Goal: Task Accomplishment & Management: Manage account settings

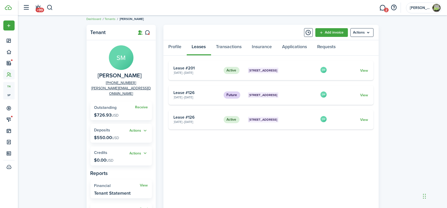
scroll to position [5, 0]
click at [51, 7] on button "button" at bounding box center [50, 7] width 6 height 9
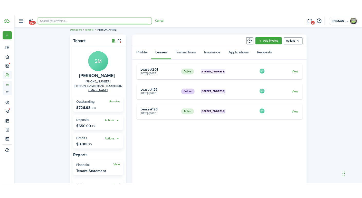
scroll to position [0, 0]
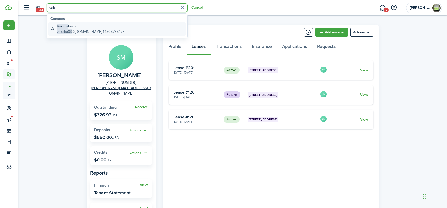
type input "vak"
click at [86, 29] on global-search-item-description "vakaba63 @[DOMAIN_NAME] 14808738477" at bounding box center [90, 31] width 67 height 5
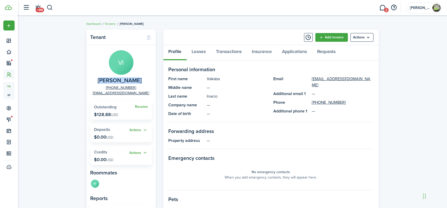
drag, startPoint x: 139, startPoint y: 82, endPoint x: 102, endPoint y: 81, distance: 38.0
click at [102, 81] on panel-main-group "VI [PERSON_NAME] [PHONE_NUMBER] [EMAIL_ADDRESS][DOMAIN_NAME]" at bounding box center [122, 73] width 62 height 46
copy span "[PERSON_NAME]"
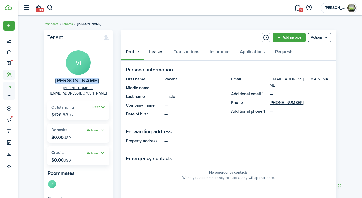
click at [164, 49] on link "Leases" at bounding box center [156, 52] width 24 height 15
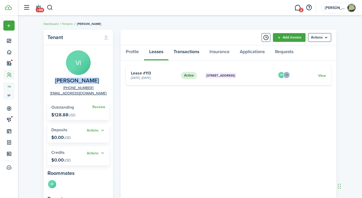
click at [196, 57] on link "Transactions" at bounding box center [186, 52] width 36 height 15
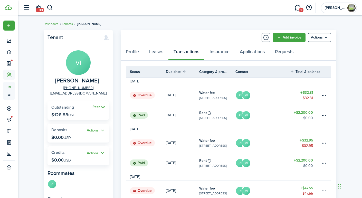
click at [227, 31] on panel-main-header "Add invoice Actions" at bounding box center [228, 37] width 215 height 15
click at [51, 10] on button "button" at bounding box center [50, 7] width 6 height 9
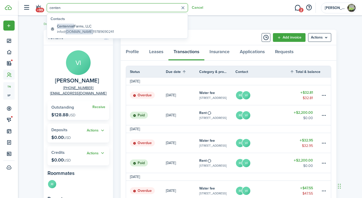
type input "centen"
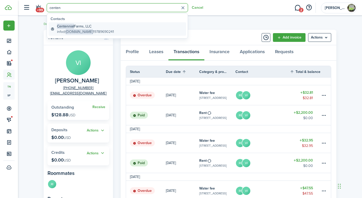
click at [92, 29] on span "[DOMAIN_NAME]" at bounding box center [79, 31] width 27 height 5
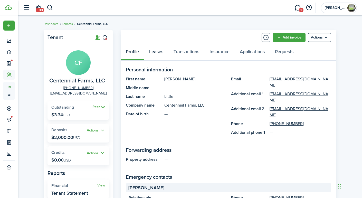
click at [160, 50] on link "Leases" at bounding box center [156, 52] width 24 height 15
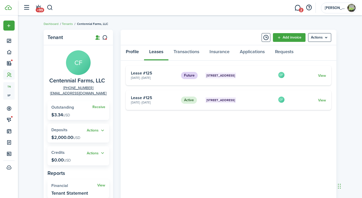
click at [133, 51] on link "Profile" at bounding box center [132, 52] width 23 height 15
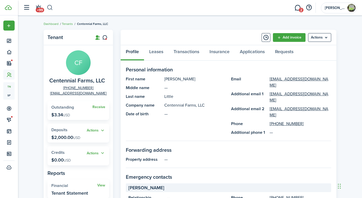
click at [52, 8] on button "button" at bounding box center [50, 7] width 6 height 9
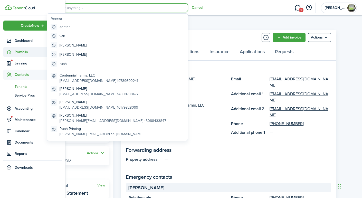
click at [18, 50] on span "Portfolio" at bounding box center [38, 51] width 47 height 5
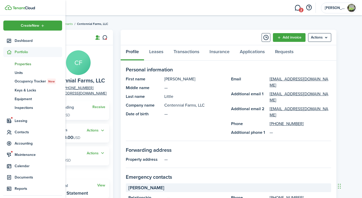
click at [22, 65] on span "Properties" at bounding box center [38, 63] width 47 height 5
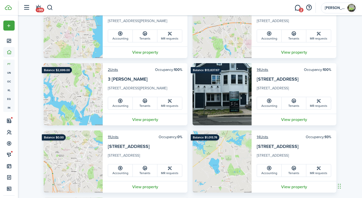
scroll to position [300, 0]
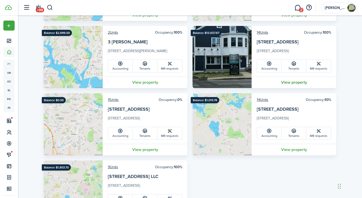
click at [297, 82] on link "View property" at bounding box center [293, 82] width 85 height 12
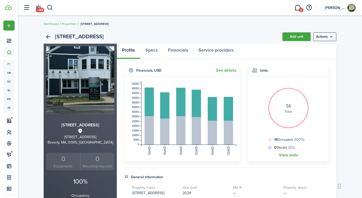
click at [296, 157] on link "View units" at bounding box center [287, 155] width 19 height 5
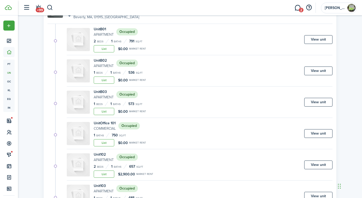
scroll to position [63, 0]
click at [315, 41] on link "View unit" at bounding box center [318, 39] width 28 height 9
click at [318, 71] on link "View unit" at bounding box center [318, 70] width 28 height 9
click at [315, 37] on link "View unit" at bounding box center [318, 39] width 28 height 9
click at [320, 102] on link "View unit" at bounding box center [318, 102] width 28 height 9
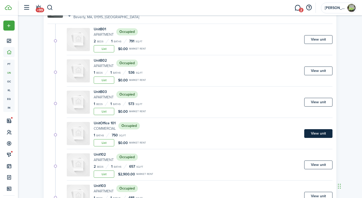
click at [310, 131] on link "View unit" at bounding box center [318, 133] width 28 height 9
click at [315, 163] on link "View unit" at bounding box center [318, 164] width 28 height 9
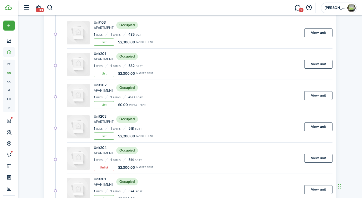
scroll to position [228, 0]
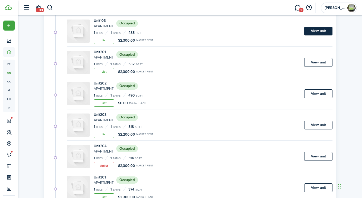
click at [310, 31] on link "View unit" at bounding box center [318, 31] width 28 height 9
click at [321, 62] on link "View unit" at bounding box center [318, 62] width 28 height 9
click at [314, 92] on link "View unit" at bounding box center [318, 93] width 28 height 9
click at [316, 125] on link "View unit" at bounding box center [318, 125] width 28 height 9
click at [319, 153] on link "View unit" at bounding box center [318, 156] width 28 height 9
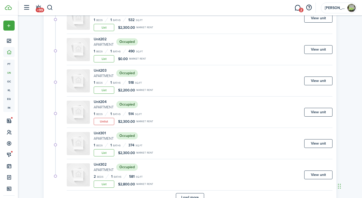
scroll to position [292, 0]
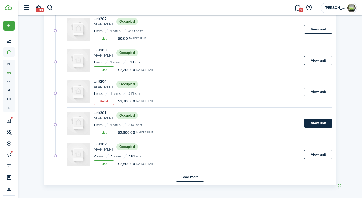
click at [319, 124] on link "View unit" at bounding box center [318, 123] width 28 height 9
click at [329, 156] on link "View unit" at bounding box center [318, 154] width 28 height 9
click at [197, 173] on button "Load more" at bounding box center [190, 177] width 28 height 9
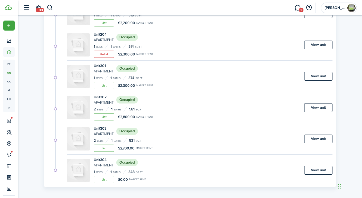
scroll to position [341, 0]
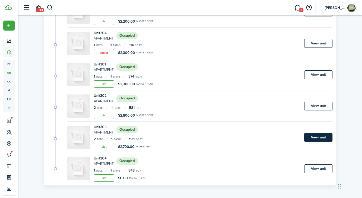
click at [311, 138] on link "View unit" at bounding box center [318, 137] width 28 height 9
click at [323, 170] on link "View unit" at bounding box center [318, 168] width 28 height 9
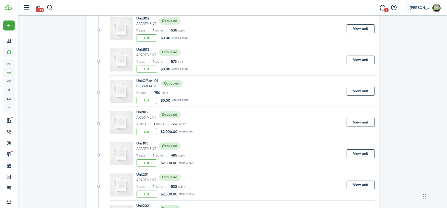
scroll to position [0, 0]
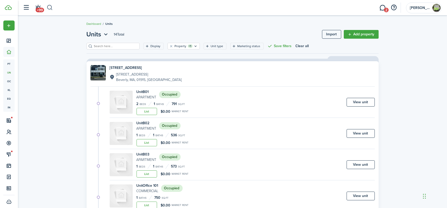
click at [50, 7] on button "button" at bounding box center [50, 7] width 6 height 9
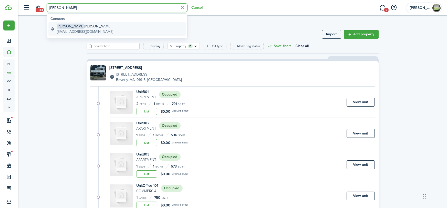
type input "[PERSON_NAME]"
click at [69, 26] on global-search-item-title "[PERSON_NAME]" at bounding box center [85, 26] width 56 height 5
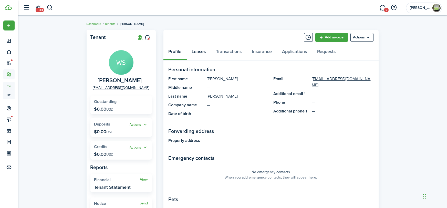
click at [206, 54] on link "Leases" at bounding box center [199, 52] width 24 height 15
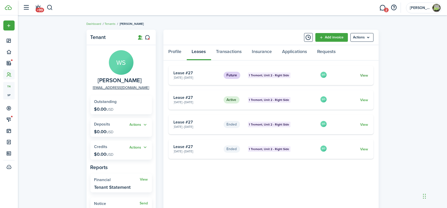
click at [365, 76] on link "View" at bounding box center [365, 75] width 8 height 5
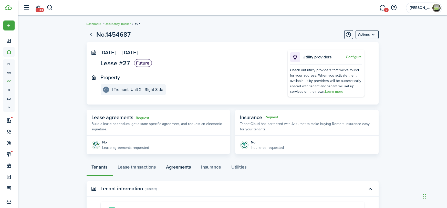
click at [187, 167] on link "Agreements" at bounding box center [178, 168] width 35 height 15
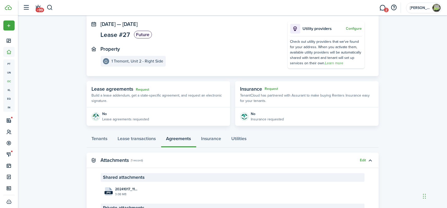
scroll to position [77, 0]
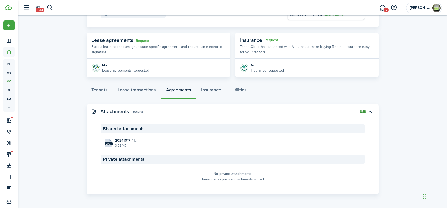
click at [362, 112] on button "Edit" at bounding box center [364, 112] width 6 height 4
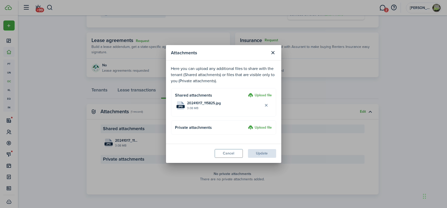
click at [261, 96] on label "Upload file" at bounding box center [260, 96] width 24 height 6
click at [247, 93] on input "Upload file" at bounding box center [247, 93] width 0 height 0
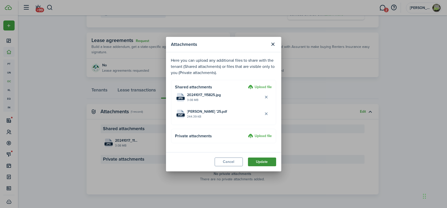
click at [262, 164] on button "Update" at bounding box center [262, 162] width 28 height 9
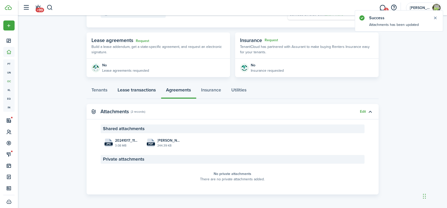
click at [126, 91] on link "Lease transactions" at bounding box center [137, 91] width 48 height 15
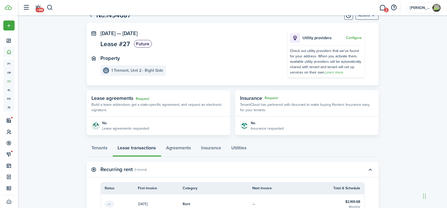
scroll to position [66, 0]
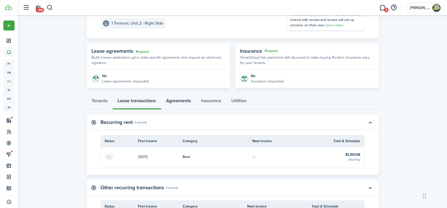
click at [168, 103] on link "Agreements" at bounding box center [178, 101] width 35 height 15
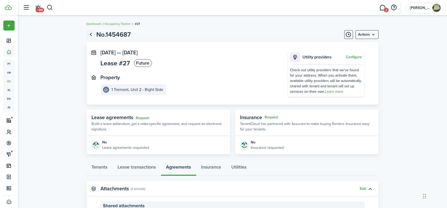
click at [92, 36] on link "Go back" at bounding box center [91, 34] width 9 height 9
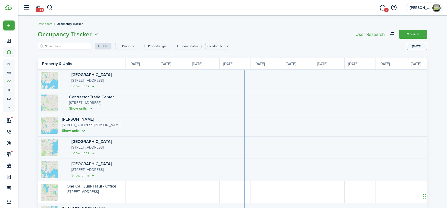
scroll to position [0, 94]
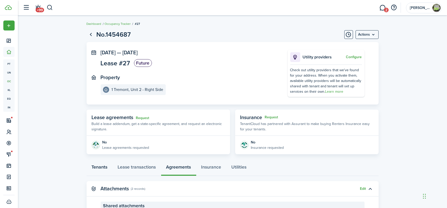
click at [97, 165] on link "Tenants" at bounding box center [100, 168] width 26 height 15
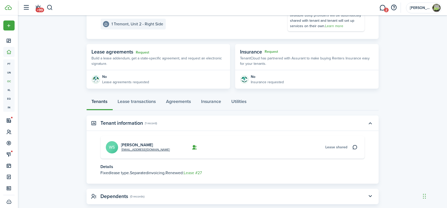
scroll to position [75, 0]
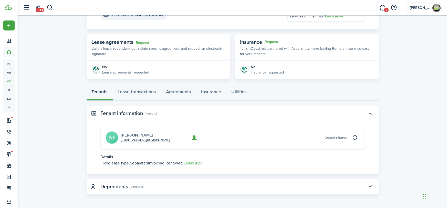
click at [133, 135] on link "[PERSON_NAME]" at bounding box center [137, 135] width 32 height 6
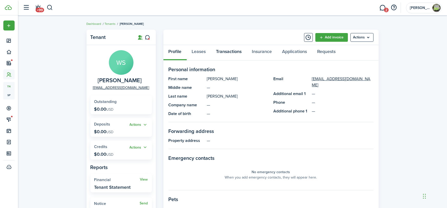
click at [231, 51] on link "Transactions" at bounding box center [229, 52] width 36 height 15
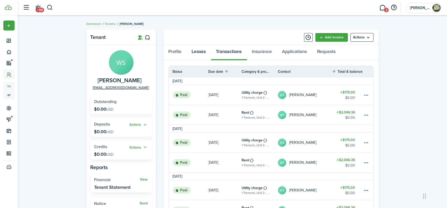
click at [199, 53] on link "Leases" at bounding box center [199, 52] width 24 height 15
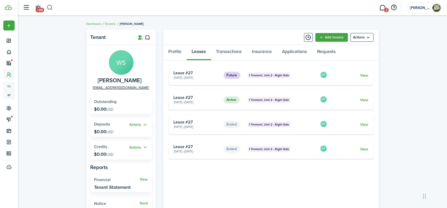
click at [52, 7] on header-wrapper "+99 2 Rob" at bounding box center [232, 7] width 422 height 15
click at [51, 6] on button "button" at bounding box center [50, 7] width 6 height 9
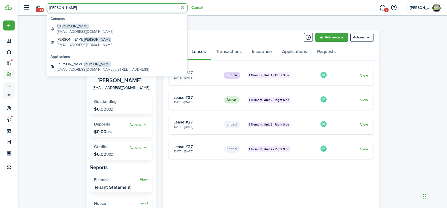
type input "[PERSON_NAME]"
click at [97, 29] on link "[PERSON_NAME] [EMAIL_ADDRESS][DOMAIN_NAME]" at bounding box center [116, 28] width 137 height 13
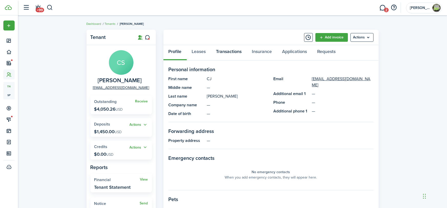
click at [229, 47] on link "Transactions" at bounding box center [229, 52] width 36 height 15
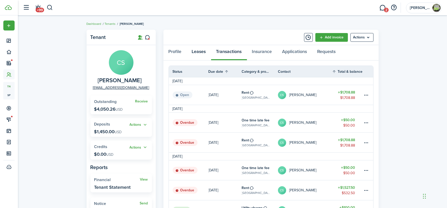
click at [199, 51] on link "Leases" at bounding box center [199, 52] width 24 height 15
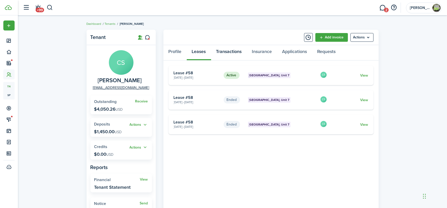
click at [232, 53] on link "Transactions" at bounding box center [229, 52] width 36 height 15
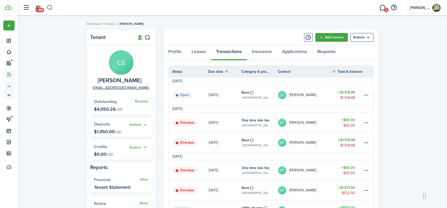
click at [48, 9] on button "button" at bounding box center [50, 7] width 6 height 9
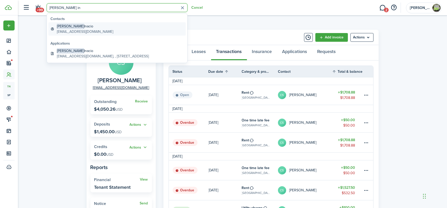
type input "[PERSON_NAME] in"
click at [72, 27] on global-search-item-title "[PERSON_NAME]" at bounding box center [85, 26] width 56 height 5
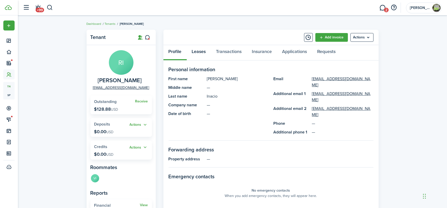
click at [201, 48] on link "Leases" at bounding box center [199, 52] width 24 height 15
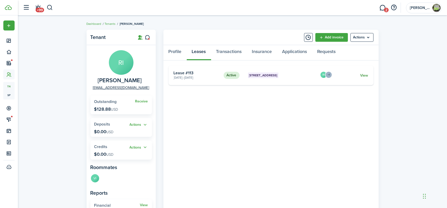
click at [366, 77] on link "View" at bounding box center [365, 75] width 8 height 5
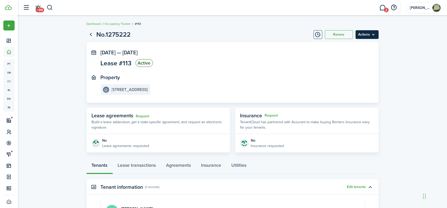
click at [374, 35] on menu-btn "Actions" at bounding box center [367, 34] width 23 height 9
click at [407, 55] on lease-view "No.1275222 Renew Actions [DATE] — [DATE] Lease #113 Active Property [STREET_ADD…" at bounding box center [232, 162] width 429 height 271
click at [348, 32] on button "Renew" at bounding box center [339, 34] width 28 height 9
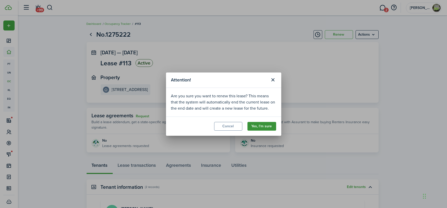
click at [261, 125] on button "Yes, I'm sure" at bounding box center [262, 126] width 29 height 9
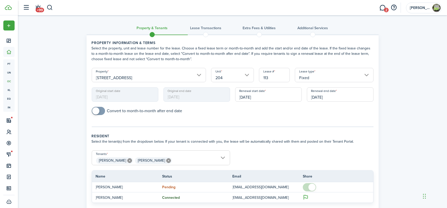
click at [329, 74] on input "Fixed" at bounding box center [334, 75] width 79 height 14
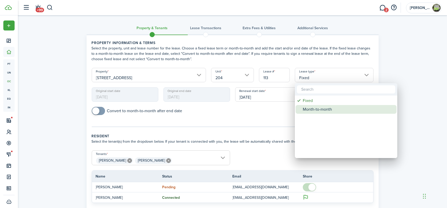
click at [314, 108] on div "Month-to-month" at bounding box center [348, 109] width 91 height 9
type input "Month-to-month"
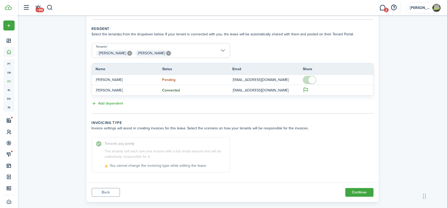
scroll to position [112, 0]
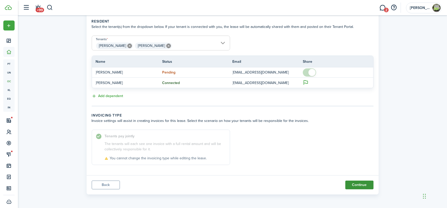
click at [355, 186] on button "Continue" at bounding box center [360, 185] width 28 height 9
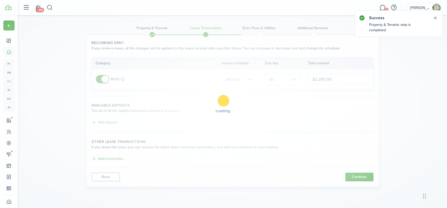
scroll to position [0, 0]
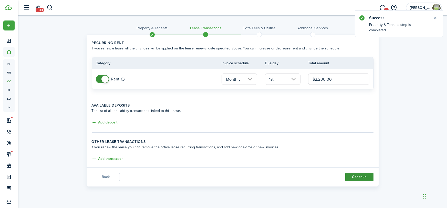
click at [355, 180] on button "Continue" at bounding box center [360, 177] width 28 height 9
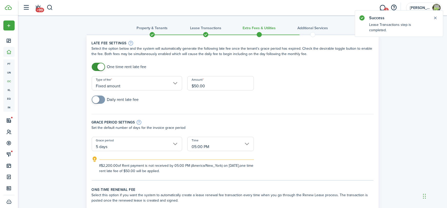
click at [259, 33] on span at bounding box center [260, 35] width 8 height 8
click at [207, 34] on span at bounding box center [206, 35] width 8 height 8
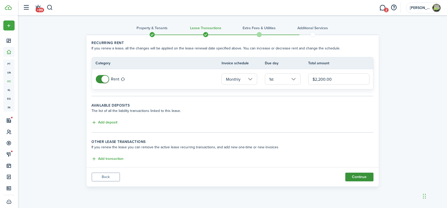
click at [363, 175] on button "Continue" at bounding box center [360, 177] width 28 height 9
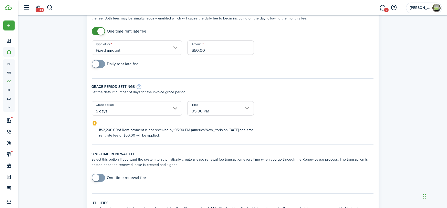
scroll to position [279, 0]
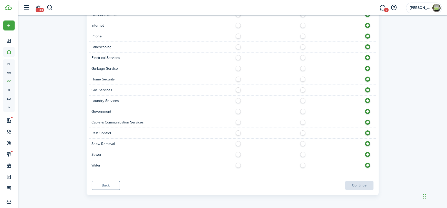
click at [356, 186] on panel-main-footer "Back Continue" at bounding box center [233, 185] width 292 height 19
click at [354, 188] on panel-main-footer "Back Continue" at bounding box center [233, 185] width 292 height 19
click at [353, 187] on panel-main-footer "Back Continue" at bounding box center [233, 185] width 292 height 19
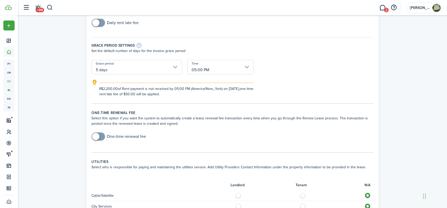
scroll to position [0, 0]
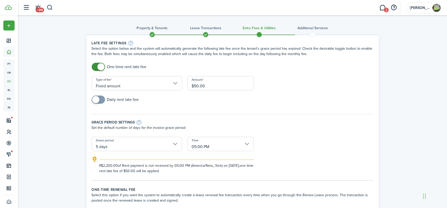
click at [208, 87] on input "$50.00" at bounding box center [220, 83] width 67 height 14
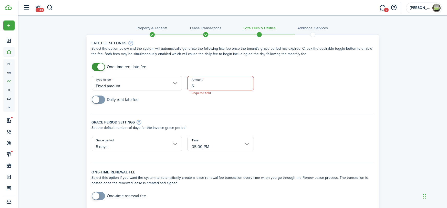
click at [293, 101] on div "Daily rent late fee" at bounding box center [232, 102] width 287 height 13
click at [204, 85] on input "$" at bounding box center [220, 83] width 67 height 14
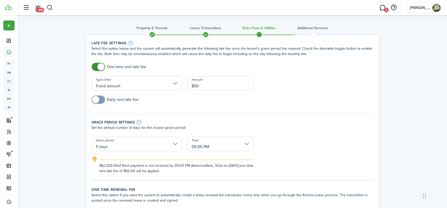
type input "$50.00"
click at [286, 102] on div "Daily rent late fee" at bounding box center [232, 102] width 287 height 13
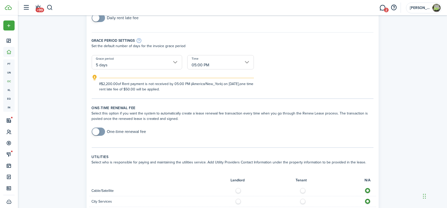
scroll to position [279, 0]
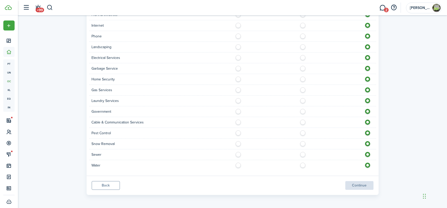
click at [363, 184] on panel-main-footer "Back Continue" at bounding box center [233, 185] width 292 height 19
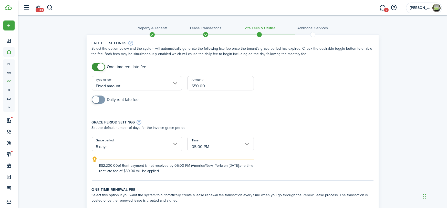
drag, startPoint x: 119, startPoint y: 115, endPoint x: 368, endPoint y: 159, distance: 252.8
click at [368, 159] on form "One time rent late fee Type of fee Fixed amount Amount $50.00 Daily rent late f…" at bounding box center [232, 118] width 287 height 111
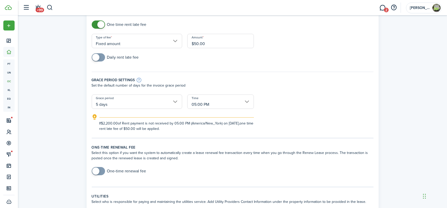
scroll to position [44, 0]
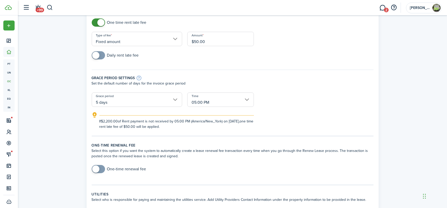
click at [96, 167] on span at bounding box center [95, 169] width 7 height 7
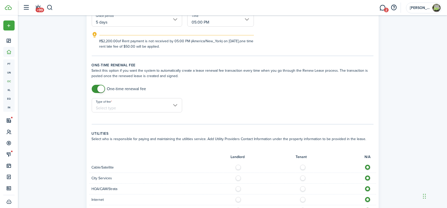
scroll to position [151, 0]
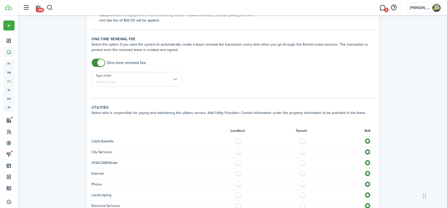
checkbox input "false"
click at [102, 62] on span at bounding box center [100, 62] width 7 height 7
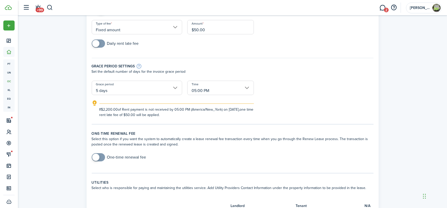
scroll to position [0, 0]
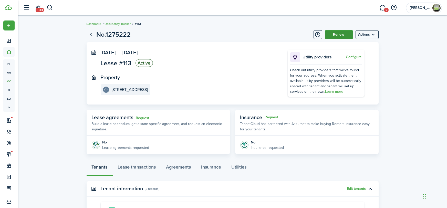
click at [349, 32] on button "Renew" at bounding box center [339, 34] width 28 height 9
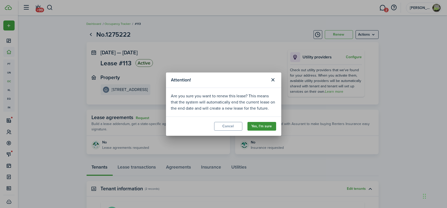
click at [275, 127] on button "Yes, I'm sure" at bounding box center [262, 126] width 29 height 9
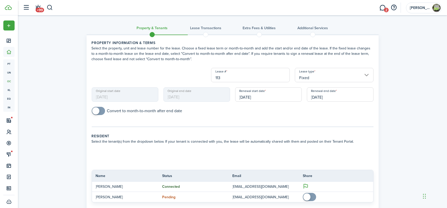
checkbox input "true"
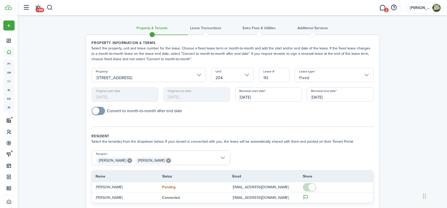
click at [314, 77] on input "Fixed" at bounding box center [334, 75] width 79 height 14
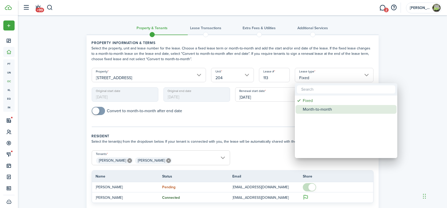
click at [310, 111] on div "Month-to-month" at bounding box center [348, 109] width 91 height 9
type input "Month-to-month"
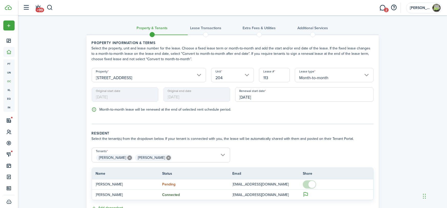
click at [406, 98] on div "Property & Tenants Lease Transactions Extra fees & Utilities Additional Service…" at bounding box center [232, 162] width 429 height 294
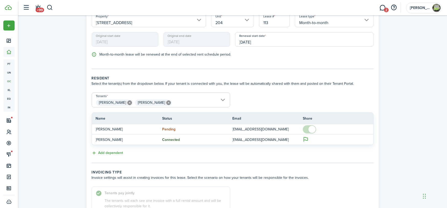
scroll to position [112, 0]
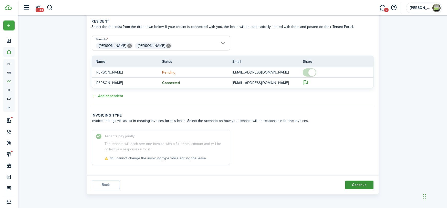
click at [370, 185] on button "Continue" at bounding box center [360, 185] width 28 height 9
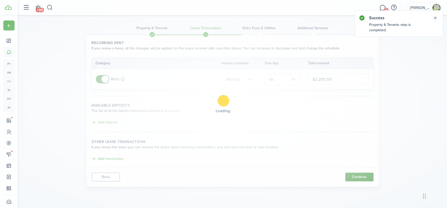
scroll to position [0, 0]
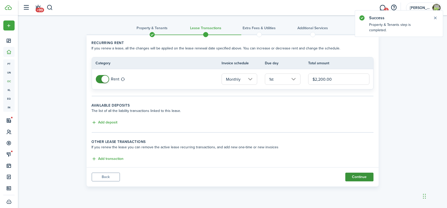
click at [365, 177] on button "Continue" at bounding box center [360, 177] width 28 height 9
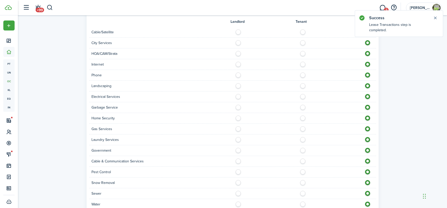
scroll to position [279, 0]
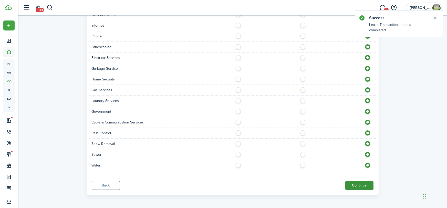
click at [361, 184] on button "Continue" at bounding box center [360, 185] width 28 height 9
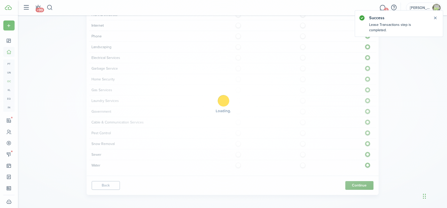
scroll to position [0, 0]
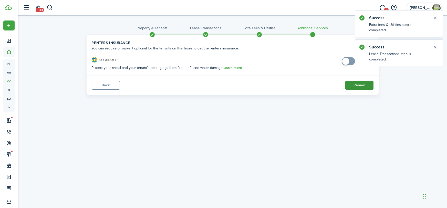
click at [359, 87] on button "Renew" at bounding box center [360, 85] width 28 height 9
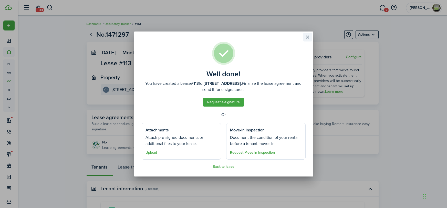
click at [307, 36] on button "Close modal" at bounding box center [308, 37] width 9 height 9
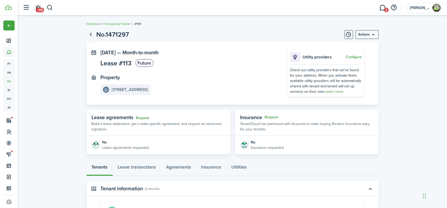
click at [65, 106] on lease-view "No.1471297 Actions [DATE] — Month-to-month Lease #113 Future Property [STREET_A…" at bounding box center [232, 163] width 429 height 273
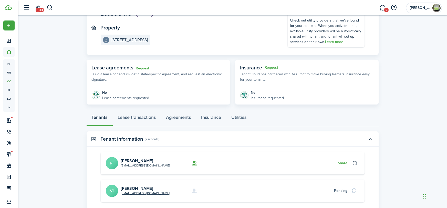
scroll to position [88, 0]
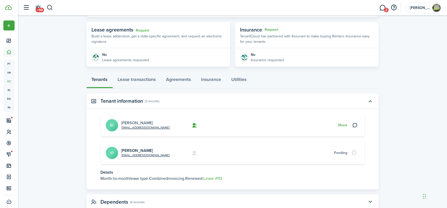
click at [133, 123] on link "[PERSON_NAME]" at bounding box center [137, 123] width 32 height 6
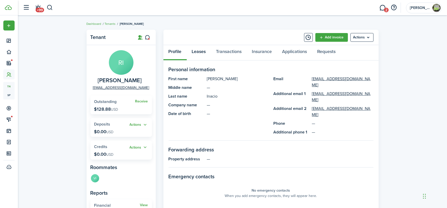
click at [197, 46] on link "Leases" at bounding box center [199, 52] width 24 height 15
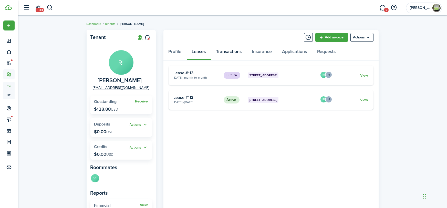
click at [226, 50] on link "Transactions" at bounding box center [229, 52] width 36 height 15
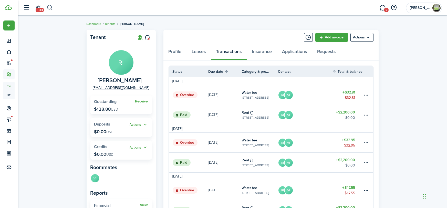
click at [52, 8] on button "button" at bounding box center [50, 7] width 6 height 9
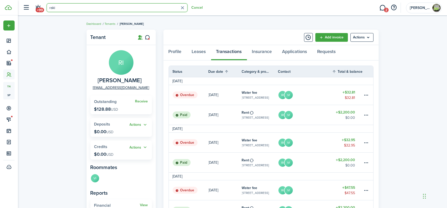
type input "rakip"
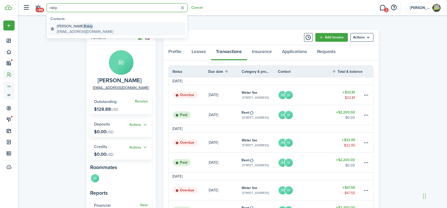
click at [83, 27] on global-search-item-title "[PERSON_NAME]" at bounding box center [85, 26] width 56 height 5
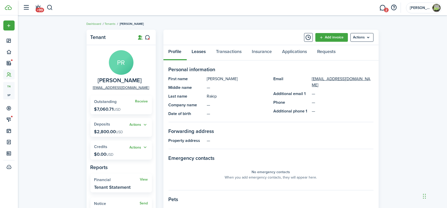
click at [204, 53] on link "Leases" at bounding box center [199, 52] width 24 height 15
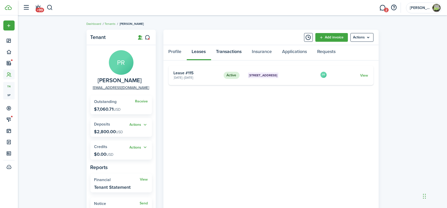
click at [236, 51] on link "Transactions" at bounding box center [229, 52] width 36 height 15
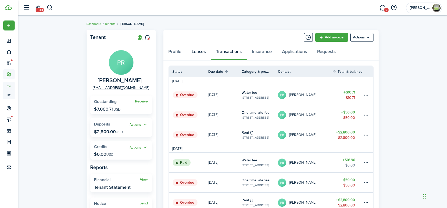
click at [203, 54] on link "Leases" at bounding box center [199, 52] width 24 height 15
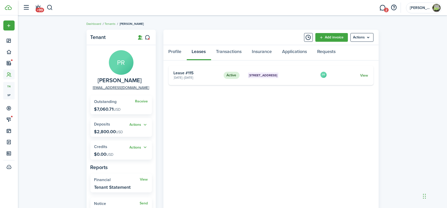
click at [366, 76] on link "View" at bounding box center [365, 75] width 8 height 5
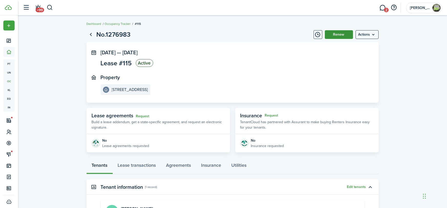
click at [337, 35] on button "Renew" at bounding box center [339, 34] width 28 height 9
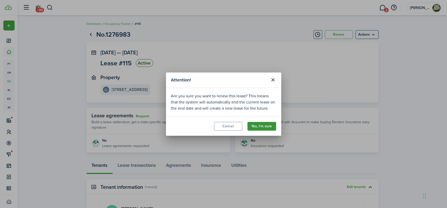
click at [264, 131] on button "Yes, I'm sure" at bounding box center [262, 126] width 29 height 9
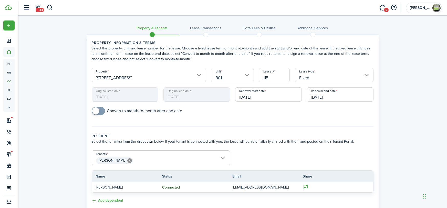
click at [334, 77] on input "Fixed" at bounding box center [334, 75] width 79 height 14
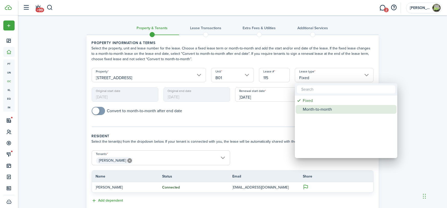
click at [314, 108] on div "Month-to-month" at bounding box center [348, 109] width 91 height 9
type input "Month-to-month"
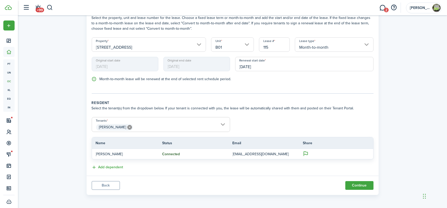
scroll to position [31, 0]
click at [352, 187] on button "Continue" at bounding box center [360, 185] width 28 height 9
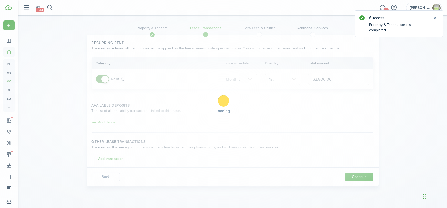
scroll to position [0, 0]
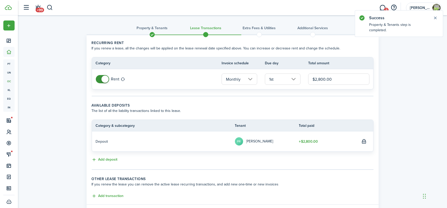
click at [334, 83] on input "$2,800.00" at bounding box center [338, 79] width 61 height 11
paste input "94"
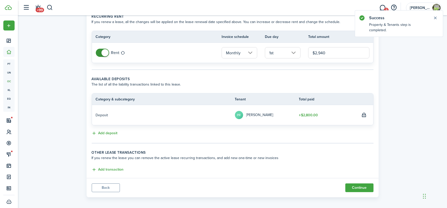
scroll to position [29, 0]
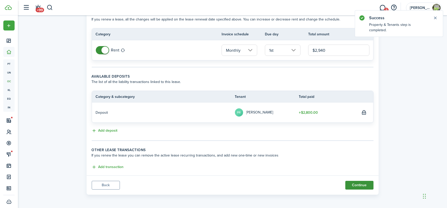
type input "$2,940.00"
click at [363, 184] on button "Continue" at bounding box center [360, 185] width 28 height 9
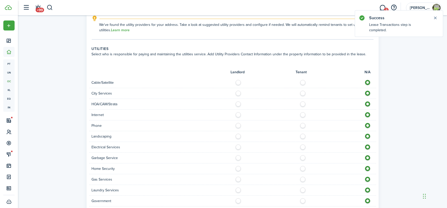
scroll to position [405, 0]
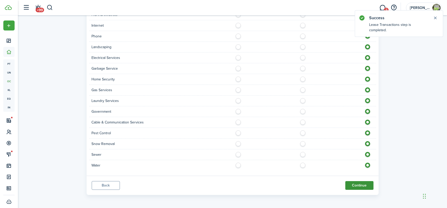
click at [363, 184] on button "Continue" at bounding box center [360, 185] width 28 height 9
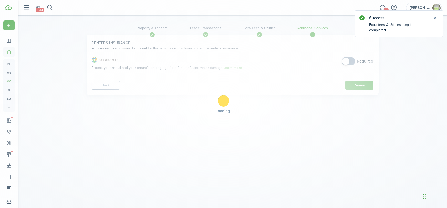
scroll to position [0, 0]
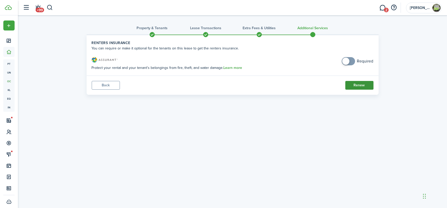
click at [367, 86] on button "Renew" at bounding box center [360, 85] width 28 height 9
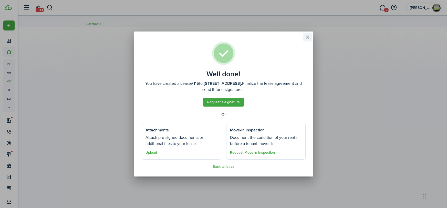
click at [307, 37] on button "Close modal" at bounding box center [308, 37] width 9 height 9
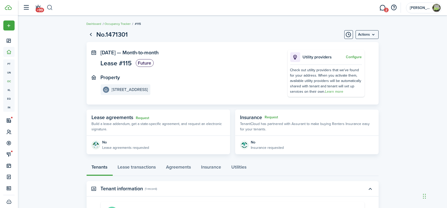
click at [49, 8] on button "button" at bounding box center [50, 7] width 6 height 9
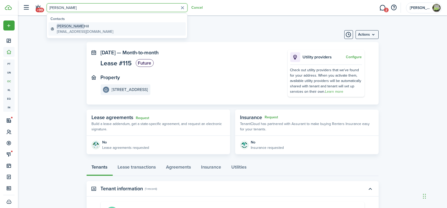
type input "[PERSON_NAME]"
click at [82, 26] on global-search-item-title "[PERSON_NAME]" at bounding box center [85, 26] width 56 height 5
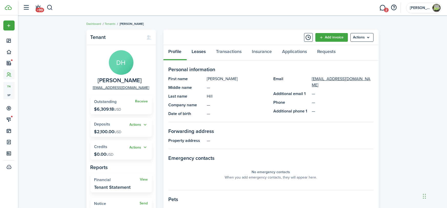
click at [202, 52] on link "Leases" at bounding box center [199, 52] width 24 height 15
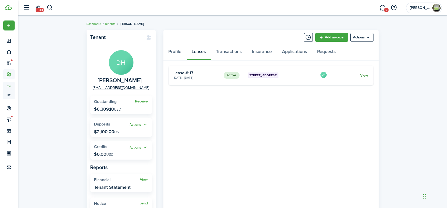
click at [362, 75] on link "View" at bounding box center [365, 75] width 8 height 5
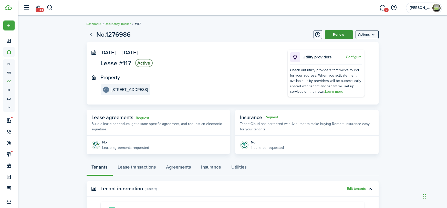
click at [336, 38] on button "Renew" at bounding box center [339, 34] width 28 height 9
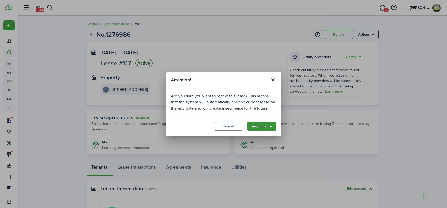
click at [267, 125] on button "Yes, I'm sure" at bounding box center [262, 126] width 29 height 9
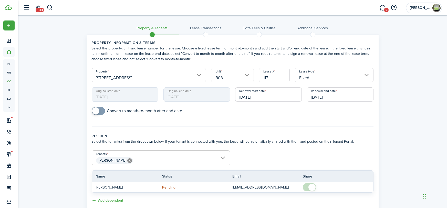
click at [329, 77] on input "Fixed" at bounding box center [334, 75] width 79 height 14
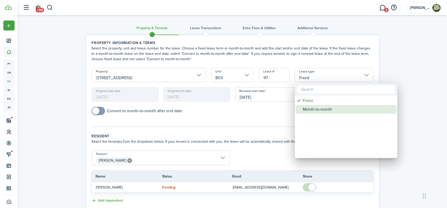
click at [314, 111] on div "Month-to-month" at bounding box center [348, 109] width 91 height 9
type input "Month-to-month"
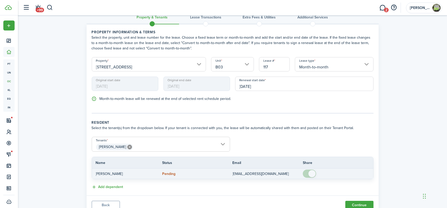
scroll to position [31, 0]
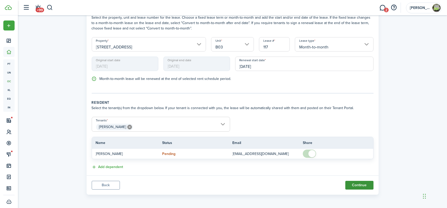
click at [355, 187] on button "Continue" at bounding box center [360, 185] width 28 height 9
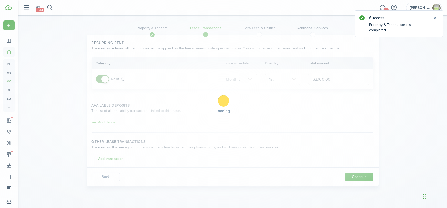
scroll to position [0, 0]
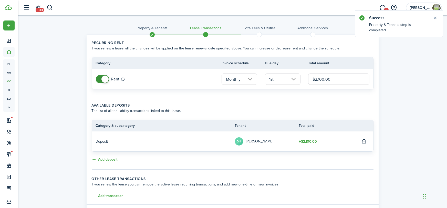
click at [339, 78] on input "$2,100.00" at bounding box center [338, 79] width 61 height 11
paste input "415"
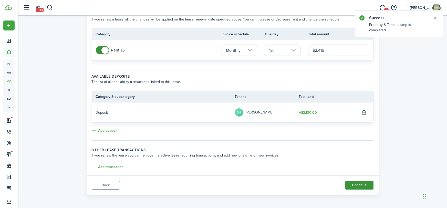
type input "$2,415.00"
click at [362, 183] on button "Continue" at bounding box center [360, 185] width 28 height 9
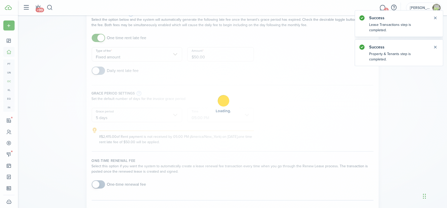
scroll to position [0, 0]
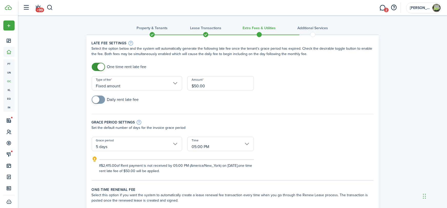
click at [205, 36] on span at bounding box center [206, 35] width 8 height 8
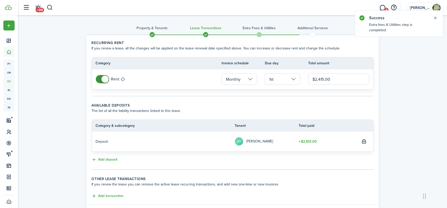
click at [341, 81] on input "$2,415.00" at bounding box center [338, 79] width 61 height 11
paste input "205"
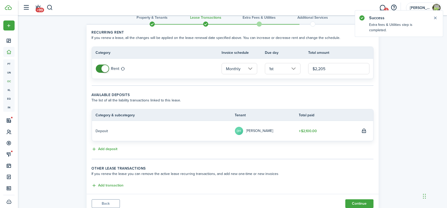
scroll to position [29, 0]
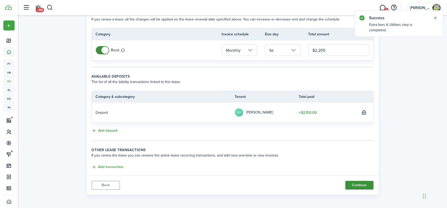
type input "$2,205.00"
click at [358, 186] on button "Continue" at bounding box center [360, 185] width 28 height 9
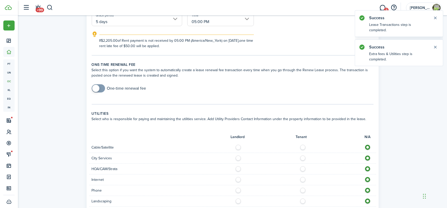
scroll to position [279, 0]
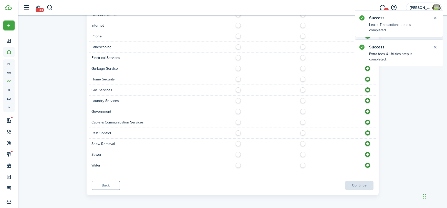
click at [362, 185] on panel-main-footer "Back Continue" at bounding box center [233, 185] width 292 height 19
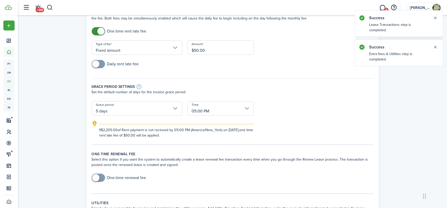
scroll to position [0, 0]
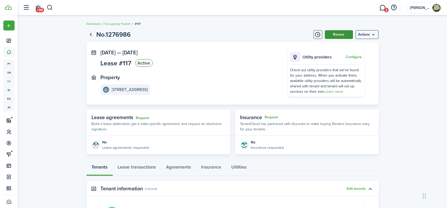
click at [335, 35] on button "Renew" at bounding box center [339, 34] width 28 height 9
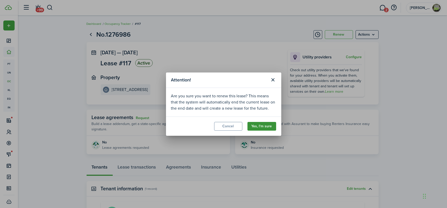
click at [267, 128] on button "Yes, I'm sure" at bounding box center [262, 126] width 29 height 9
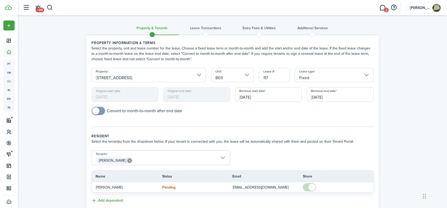
click at [335, 74] on input "Fixed" at bounding box center [334, 75] width 79 height 14
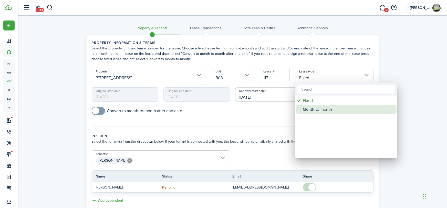
click at [316, 111] on div "Month-to-month" at bounding box center [348, 109] width 91 height 9
type input "Month-to-month"
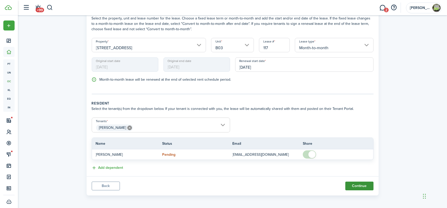
scroll to position [31, 0]
click at [362, 183] on button "Continue" at bounding box center [360, 185] width 28 height 9
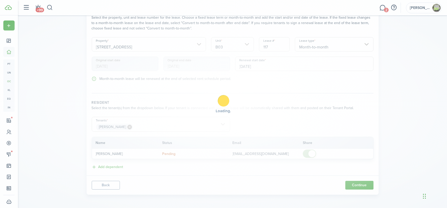
scroll to position [0, 0]
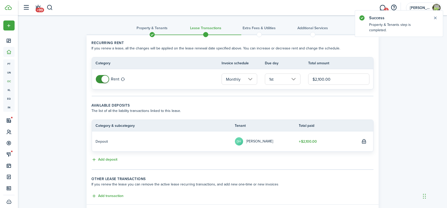
click at [337, 79] on input "$2,100.00" at bounding box center [338, 79] width 61 height 11
paste input "205"
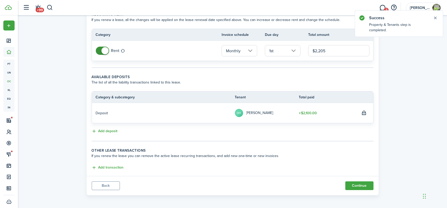
scroll to position [29, 0]
type input "$2,205.00"
click at [353, 184] on button "Continue" at bounding box center [360, 185] width 28 height 9
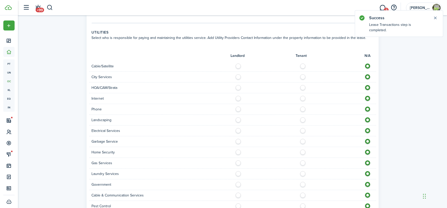
scroll to position [279, 0]
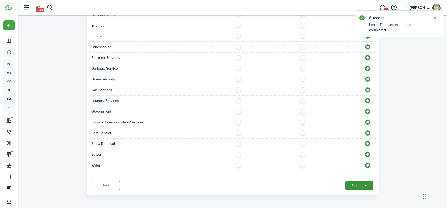
click at [370, 183] on button "Continue" at bounding box center [360, 185] width 28 height 9
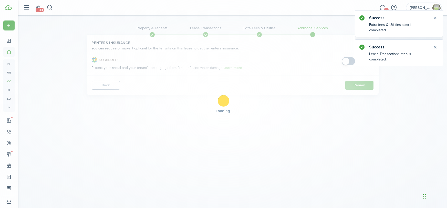
scroll to position [0, 0]
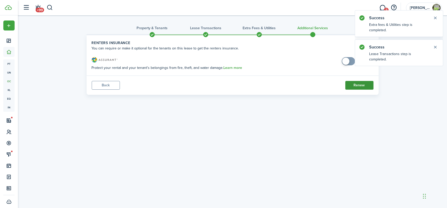
click at [359, 88] on button "Renew" at bounding box center [360, 85] width 28 height 9
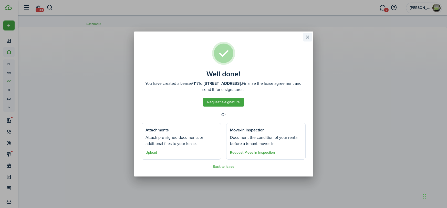
click at [306, 38] on button "Close modal" at bounding box center [308, 37] width 9 height 9
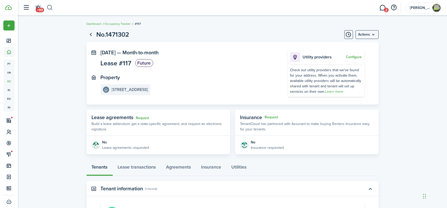
click at [51, 7] on button "button" at bounding box center [50, 7] width 6 height 9
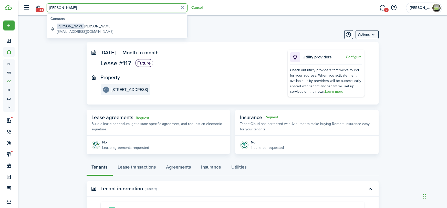
type input "[PERSON_NAME]"
click at [95, 28] on global-search-item-title "[PERSON_NAME]" at bounding box center [85, 26] width 56 height 5
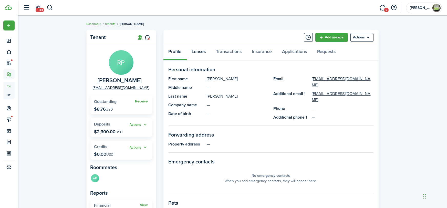
click at [197, 52] on link "Leases" at bounding box center [199, 52] width 24 height 15
